Goal: Browse casually

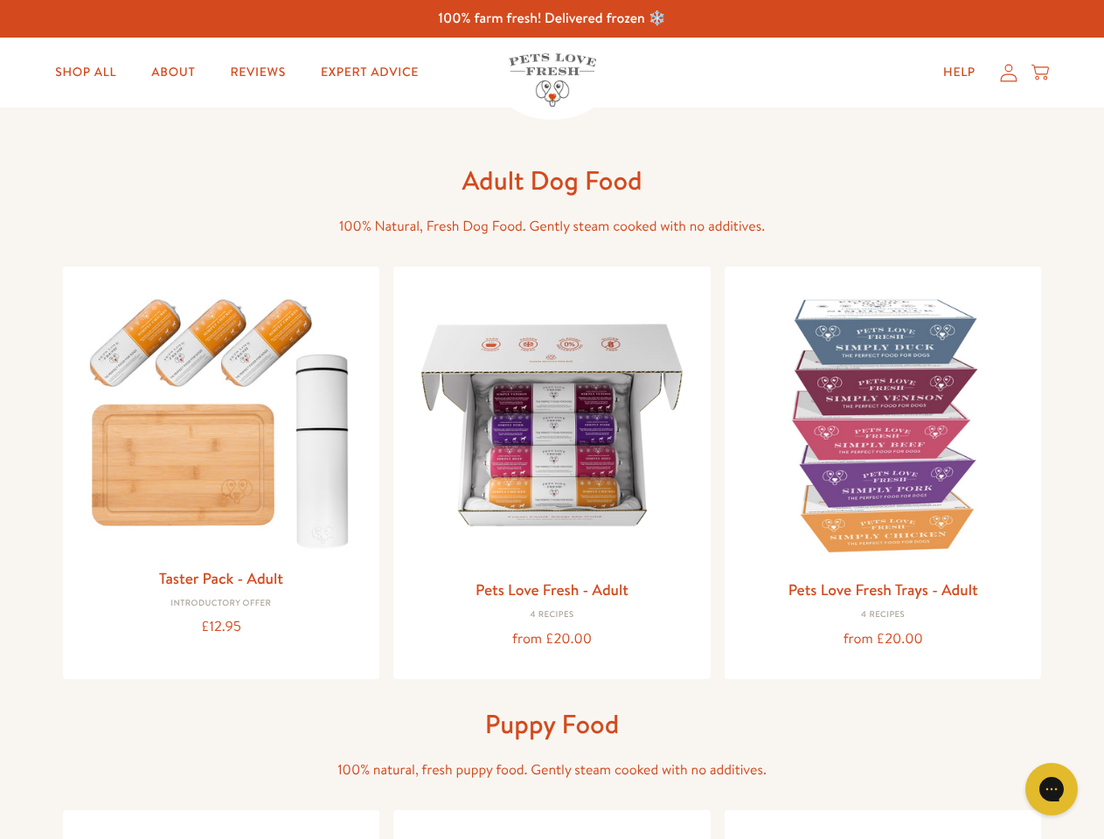
click at [1051, 789] on icon "Gorgias live chat" at bounding box center [1050, 788] width 17 height 17
